Goal: Information Seeking & Learning: Learn about a topic

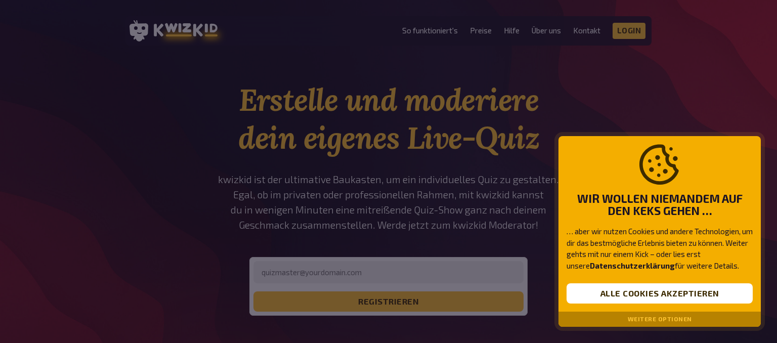
click at [628, 316] on div "Weitere Optionen" at bounding box center [660, 319] width 202 height 15
click at [647, 318] on button "Weitere Optionen" at bounding box center [660, 319] width 64 height 7
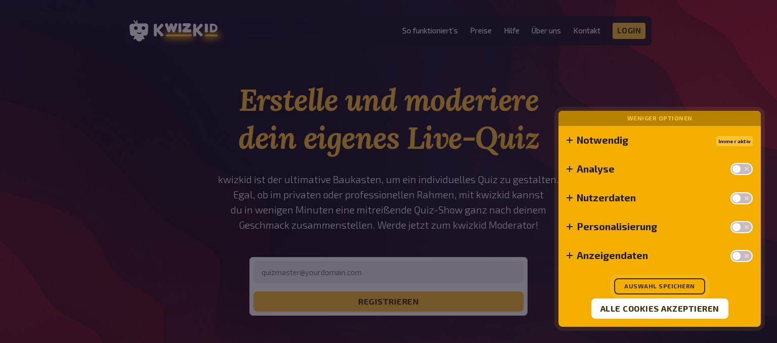
click at [664, 288] on button "Auswahl speichern" at bounding box center [659, 286] width 91 height 16
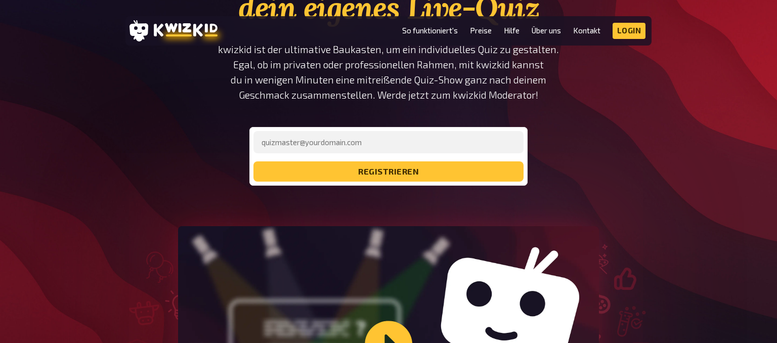
scroll to position [142, 0]
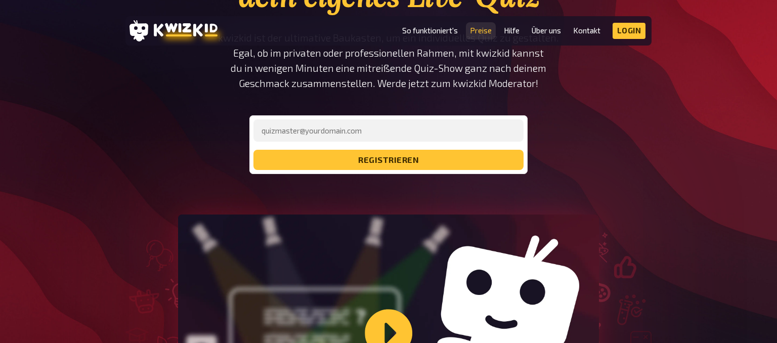
drag, startPoint x: 478, startPoint y: 36, endPoint x: 477, endPoint y: 29, distance: 6.8
click at [477, 29] on li "Preise" at bounding box center [481, 31] width 22 height 16
click at [477, 29] on link "Preise" at bounding box center [481, 30] width 22 height 9
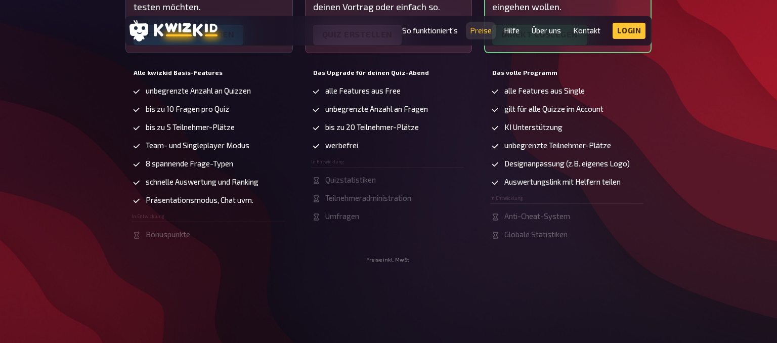
scroll to position [342, 0]
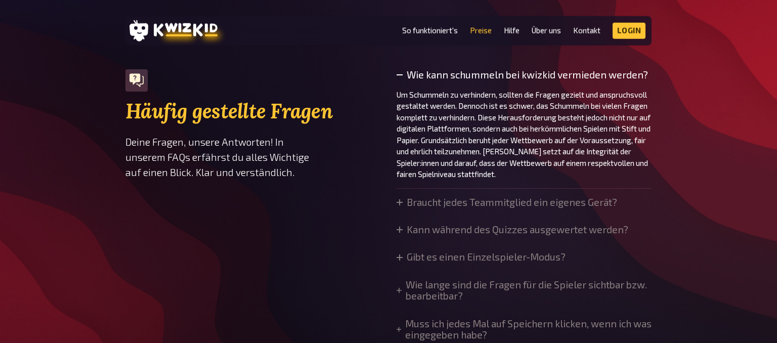
scroll to position [716, 0]
click at [455, 202] on summary "Braucht jedes Teammitglied ein eigenes Gerät?" at bounding box center [507, 201] width 221 height 11
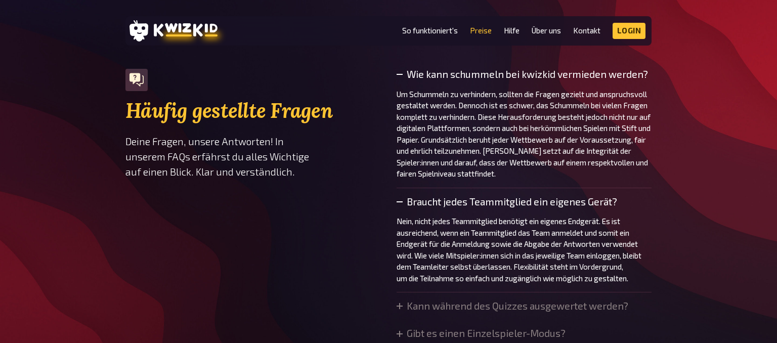
click at [455, 202] on summary "Braucht jedes Teammitglied ein eigenes Gerät?" at bounding box center [524, 201] width 255 height 11
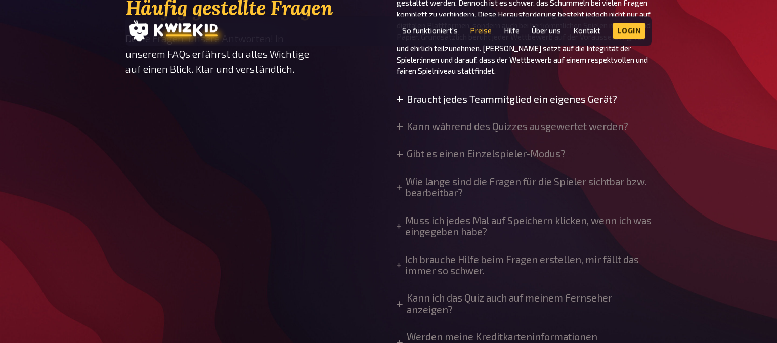
scroll to position [844, 0]
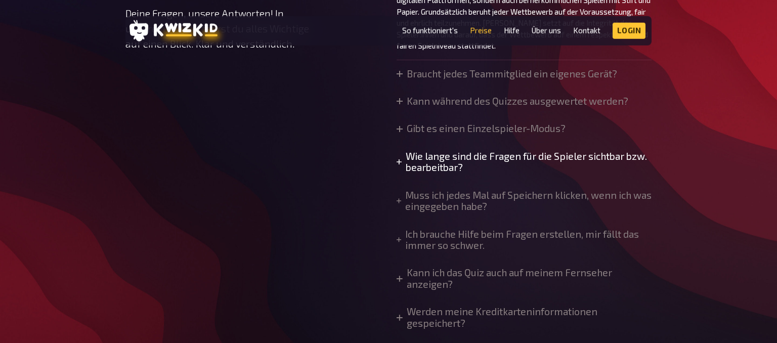
click at [588, 159] on summary "Wie lange sind die Fragen für die Spieler sichtbar bzw. bearbeitbar?" at bounding box center [524, 162] width 255 height 23
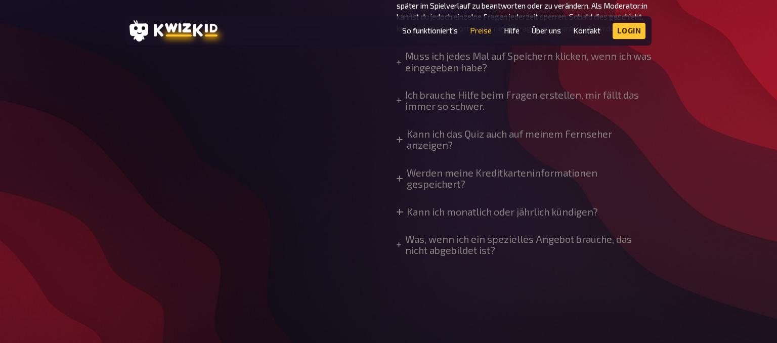
scroll to position [1064, 0]
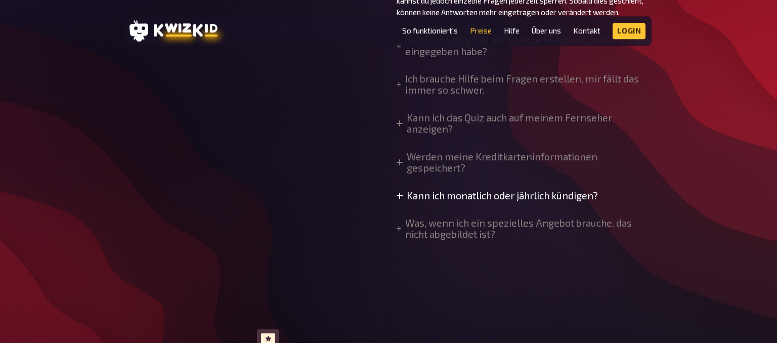
click at [584, 201] on summary "Kann ich monatlich oder jährlich kündigen?" at bounding box center [497, 195] width 201 height 11
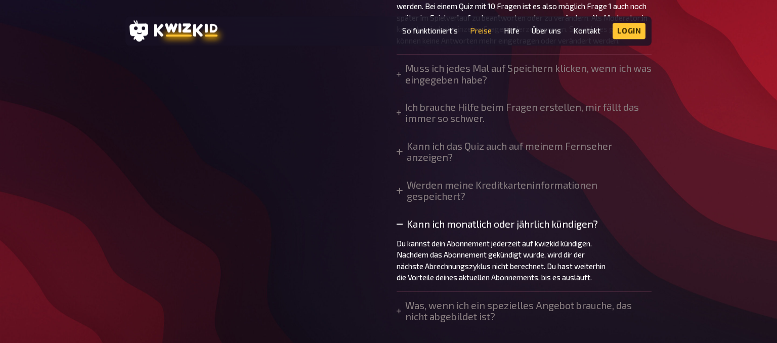
scroll to position [1019, 0]
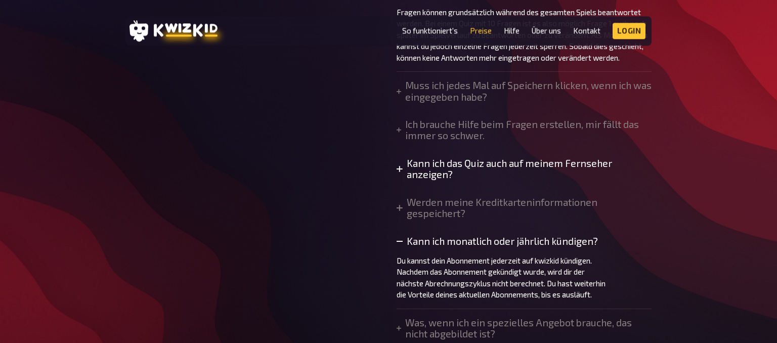
click at [589, 171] on summary "Kann ich das Quiz auch auf meinem Fernseher anzeigen?" at bounding box center [524, 169] width 255 height 23
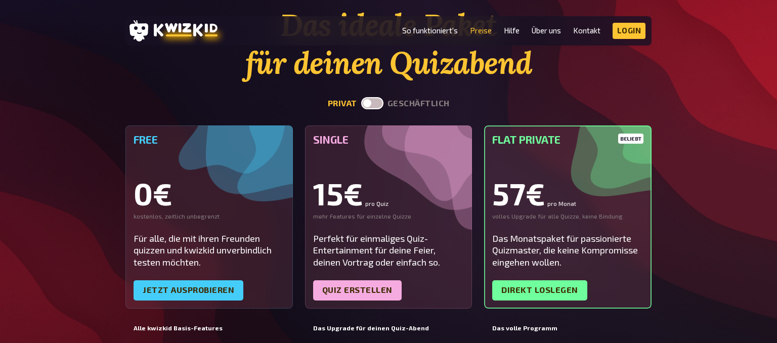
scroll to position [73, 0]
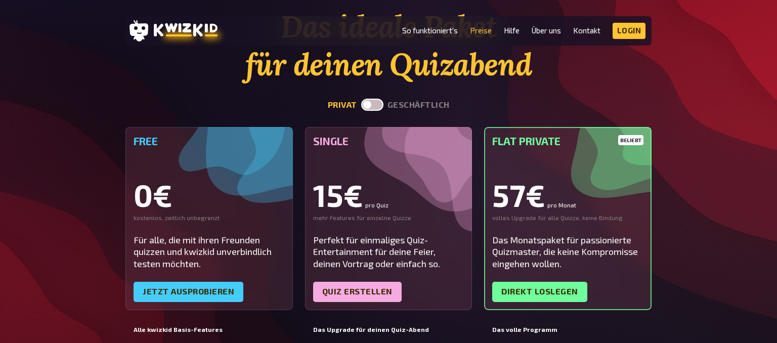
click at [378, 103] on label at bounding box center [372, 105] width 22 height 12
click at [361, 99] on input "checkbox" at bounding box center [361, 98] width 1 height 1
checkbox input "true"
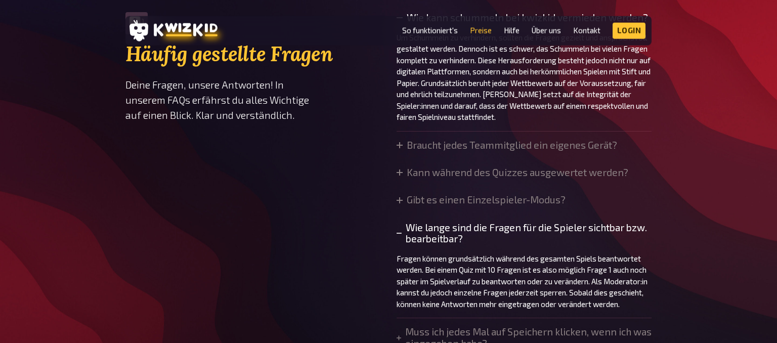
scroll to position [850, 0]
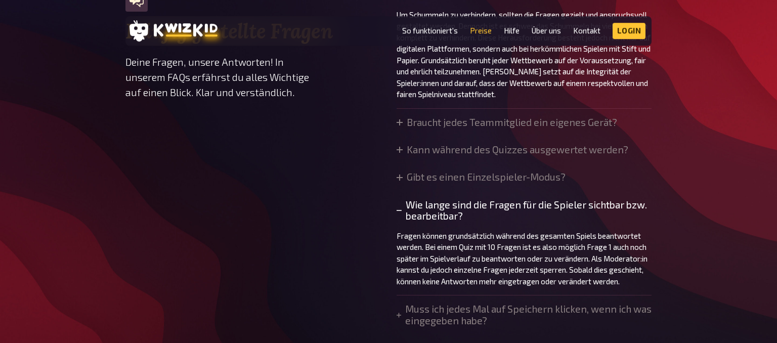
scroll to position [142, 0]
